Goal: Information Seeking & Learning: Learn about a topic

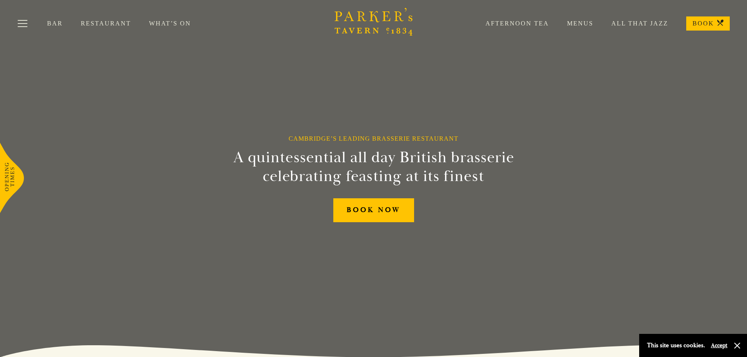
click at [588, 25] on link "Menus" at bounding box center [571, 24] width 44 height 8
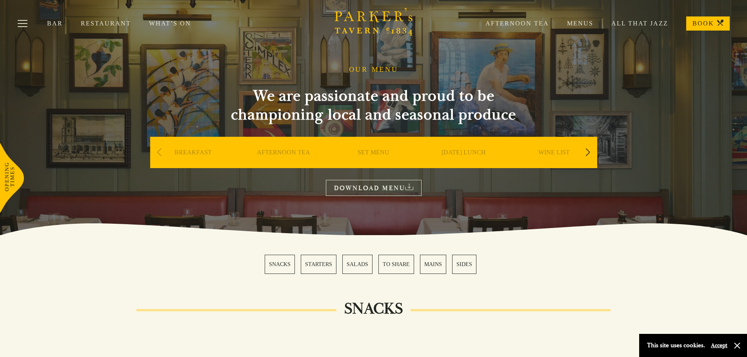
click at [592, 153] on div "Next slide" at bounding box center [588, 152] width 11 height 17
click at [591, 153] on div "Next slide" at bounding box center [588, 152] width 11 height 17
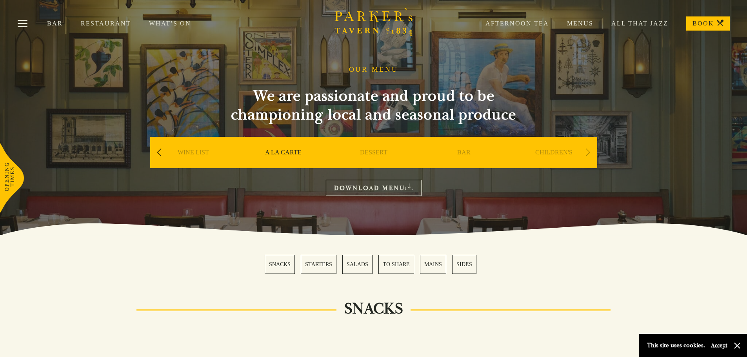
click at [585, 152] on div "Next slide" at bounding box center [588, 152] width 11 height 17
click at [27, 22] on button "Toggle navigation" at bounding box center [22, 24] width 33 height 33
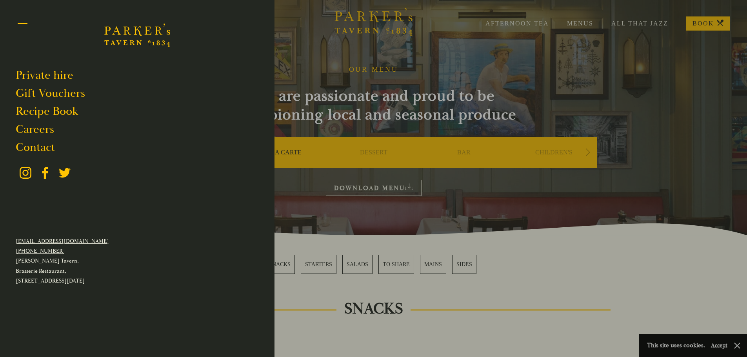
click at [18, 22] on button "Toggle navigation" at bounding box center [22, 24] width 33 height 33
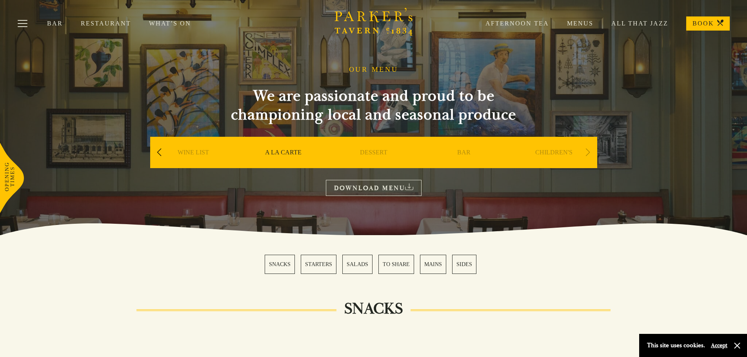
click at [580, 25] on link "Menus" at bounding box center [571, 24] width 44 height 8
